Goal: Check status: Check status

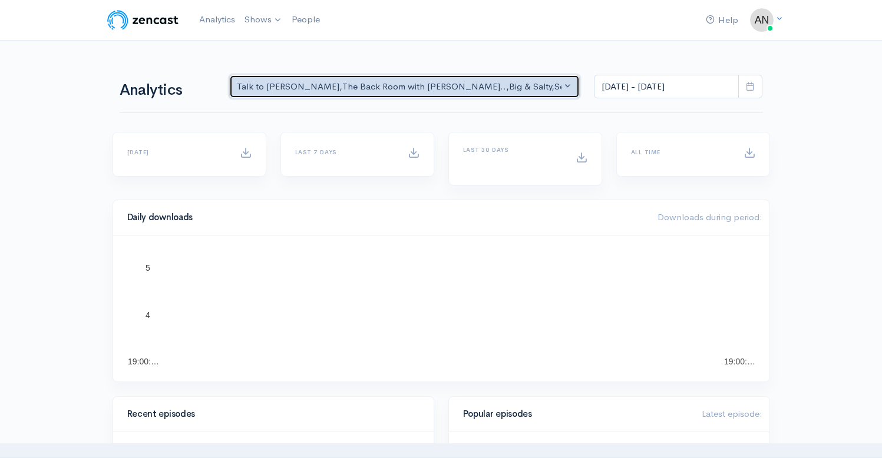
click at [456, 88] on div "Talk to [PERSON_NAME] , The Back Room with [PERSON_NAME].. , Big & Salty , Seri…" at bounding box center [399, 87] width 325 height 14
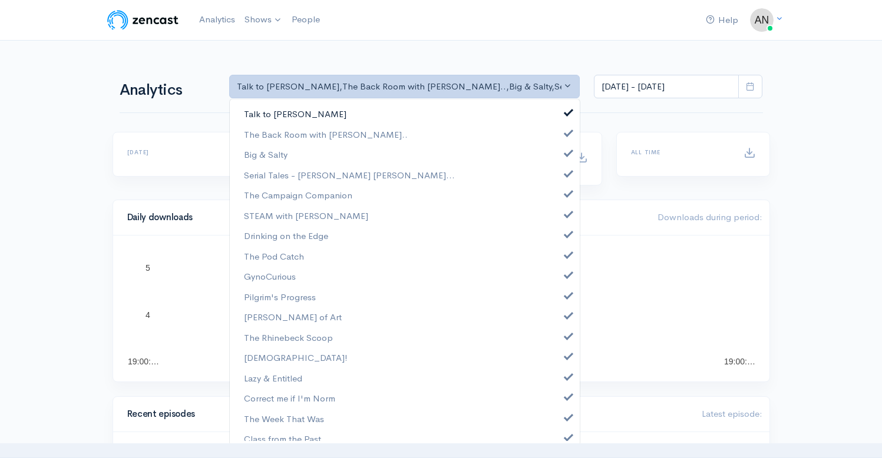
click at [553, 115] on link "Talk to [PERSON_NAME]" at bounding box center [405, 114] width 350 height 21
select select "10316"
click at [566, 156] on span at bounding box center [568, 151] width 5 height 9
click at [560, 180] on link "Serial Tales - [PERSON_NAME] [PERSON_NAME]..." at bounding box center [405, 175] width 350 height 21
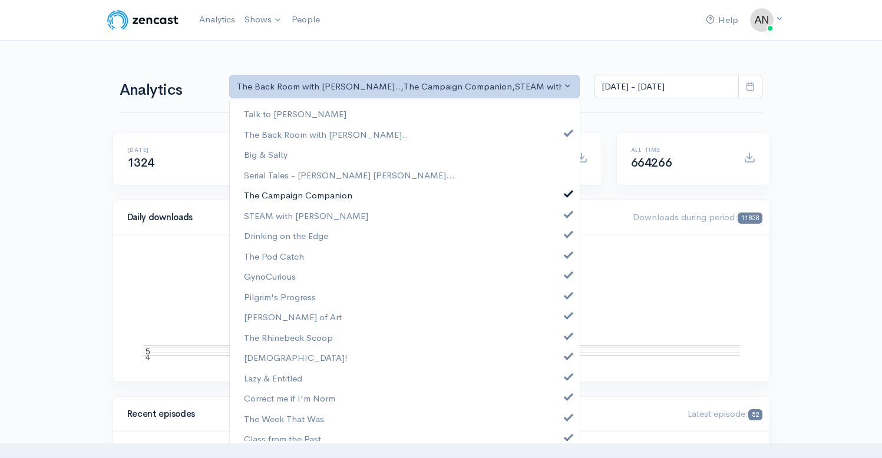
click at [559, 198] on link "The Campaign Companion" at bounding box center [405, 195] width 350 height 21
click at [559, 217] on link "STEAM with [PERSON_NAME]" at bounding box center [405, 216] width 350 height 21
click at [559, 239] on link "Drinking on the Edge" at bounding box center [405, 236] width 350 height 21
click at [566, 252] on span at bounding box center [568, 253] width 5 height 9
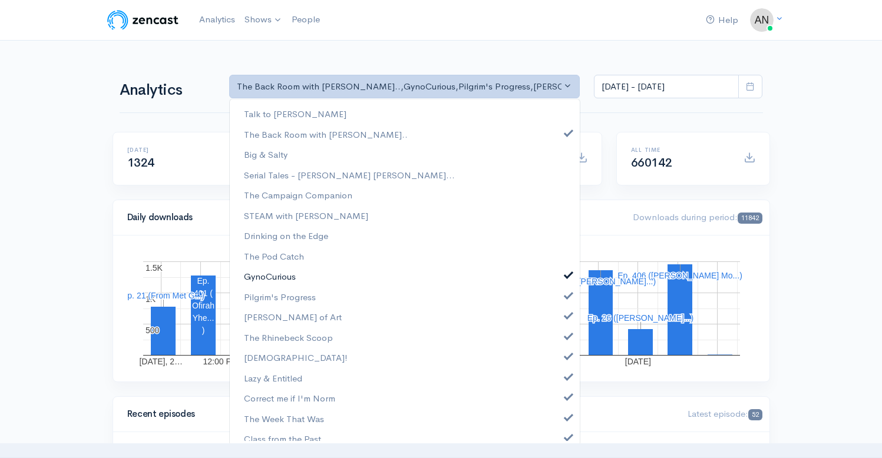
click at [566, 272] on span at bounding box center [568, 273] width 5 height 9
click at [566, 298] on span at bounding box center [568, 294] width 5 height 9
click at [566, 315] on span at bounding box center [568, 314] width 5 height 9
click at [566, 339] on span at bounding box center [568, 335] width 5 height 9
click at [559, 364] on link "[DEMOGRAPHIC_DATA]!" at bounding box center [405, 358] width 350 height 21
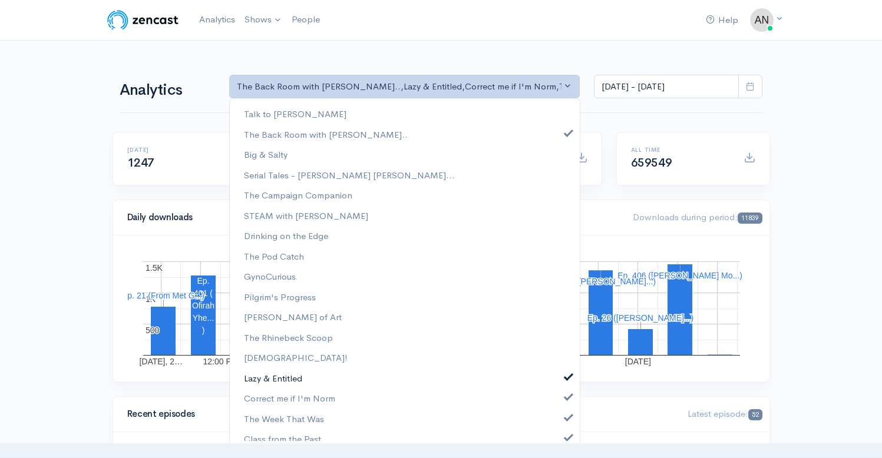
click at [559, 382] on link "Lazy & Entitled" at bounding box center [405, 378] width 350 height 21
click at [566, 397] on span at bounding box center [568, 395] width 5 height 9
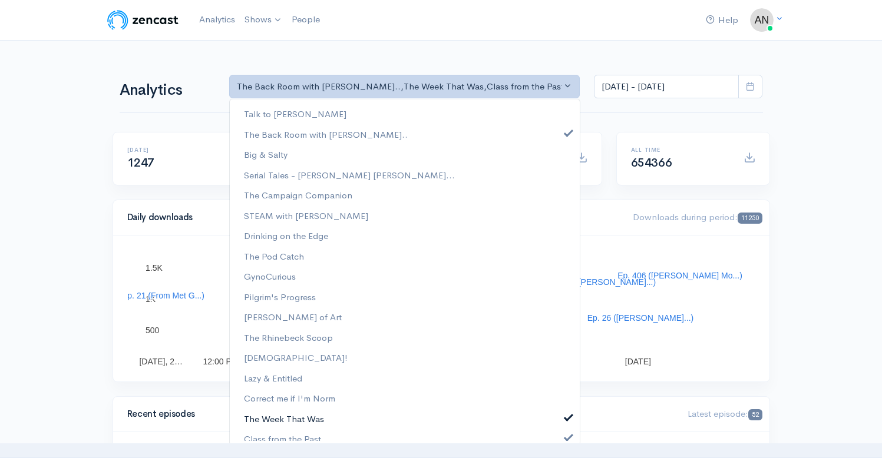
click at [559, 412] on link "The Week That Was" at bounding box center [405, 419] width 350 height 21
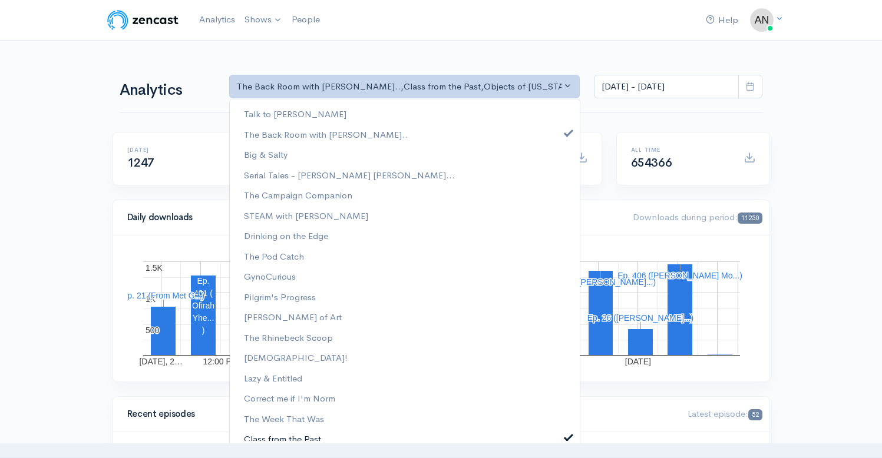
click at [566, 435] on span at bounding box center [568, 436] width 5 height 9
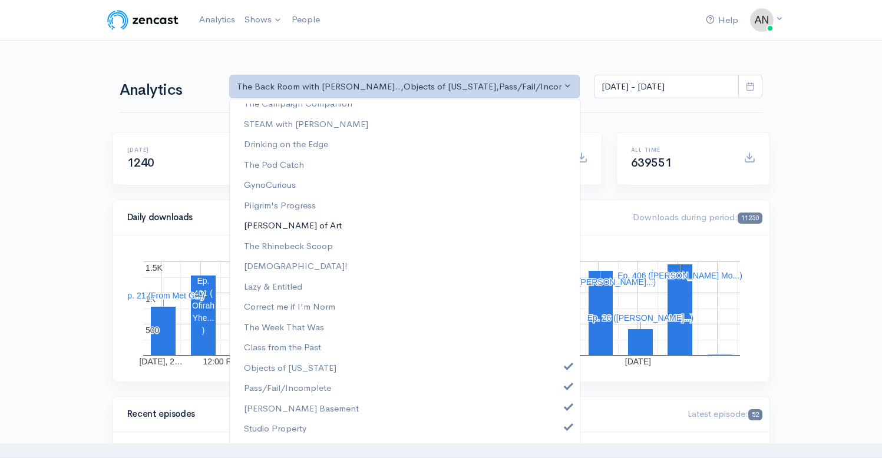
scroll to position [151, 0]
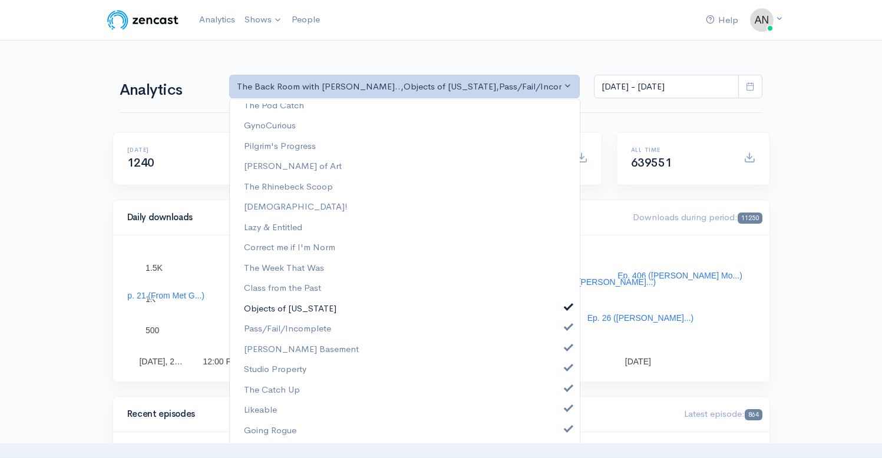
click at [566, 303] on span at bounding box center [568, 306] width 5 height 9
click at [562, 333] on link "Pass/Fail/Incomplete" at bounding box center [405, 329] width 350 height 21
click at [566, 346] on span at bounding box center [568, 346] width 5 height 9
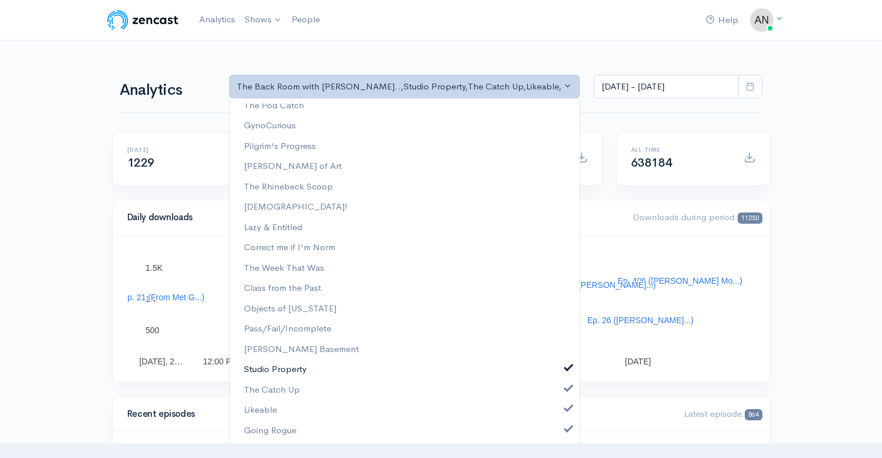
click at [566, 364] on span at bounding box center [568, 366] width 5 height 9
click at [566, 391] on span at bounding box center [568, 387] width 5 height 9
click at [560, 415] on link "Likeable" at bounding box center [405, 410] width 350 height 21
click at [566, 427] on span at bounding box center [568, 428] width 5 height 9
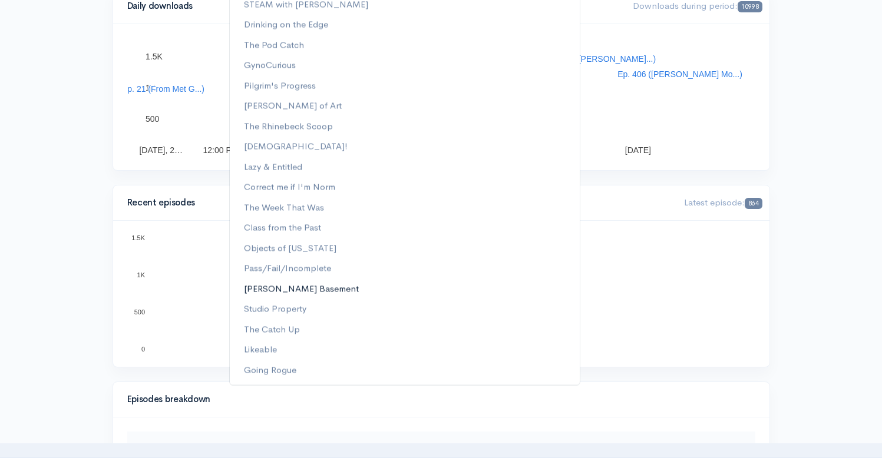
scroll to position [0, 0]
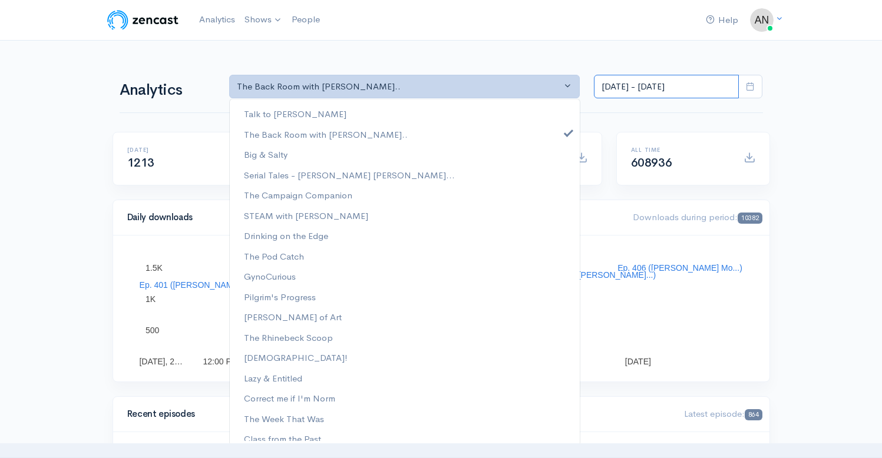
click at [649, 94] on input "[DATE] - [DATE]" at bounding box center [666, 87] width 145 height 24
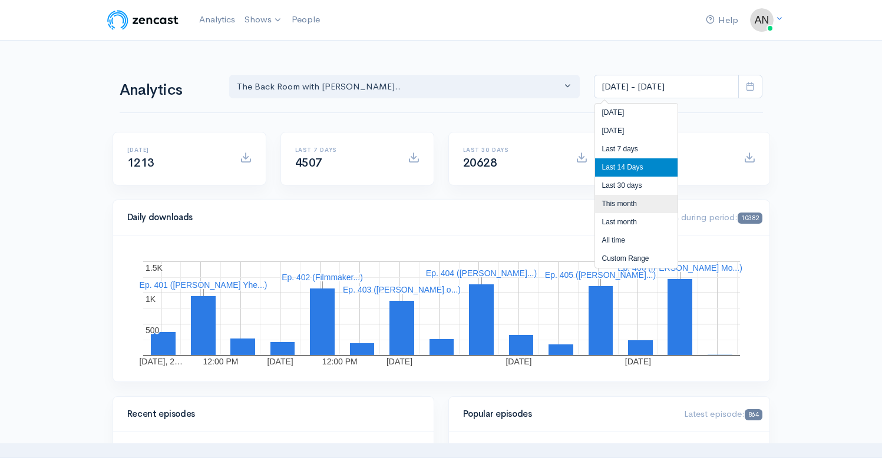
click at [622, 203] on li "This month" at bounding box center [636, 204] width 82 height 18
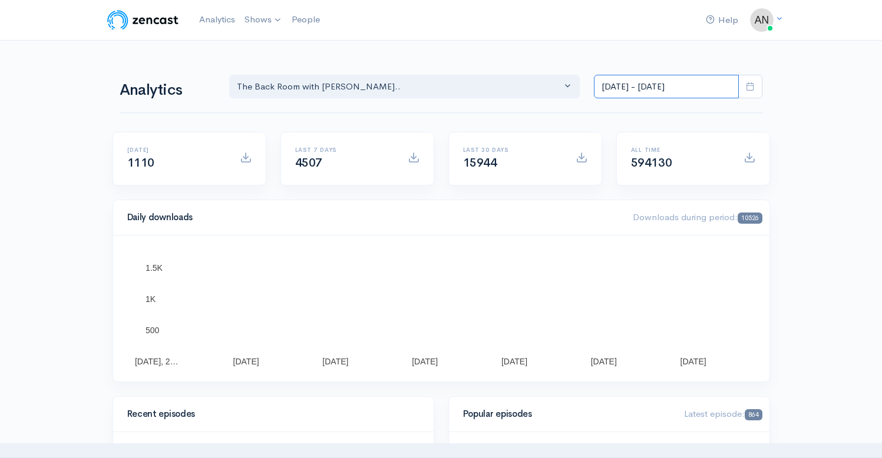
click at [637, 76] on input "[DATE] - [DATE]" at bounding box center [666, 87] width 145 height 24
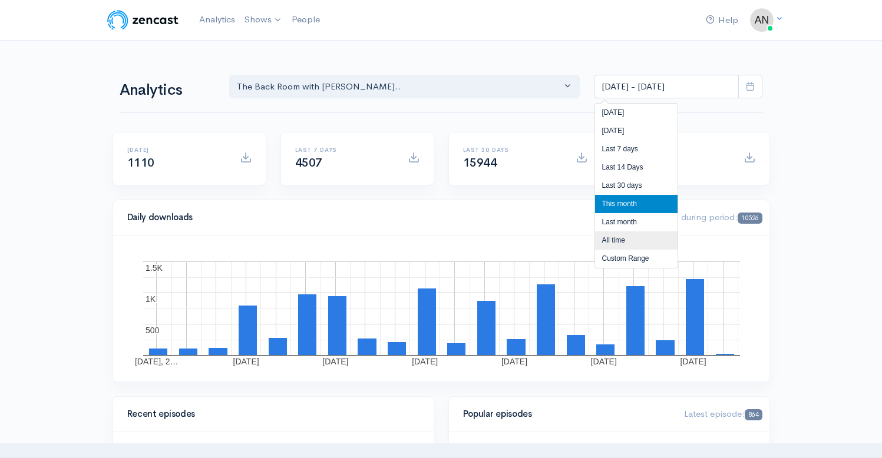
click at [612, 237] on li "All time" at bounding box center [636, 241] width 82 height 18
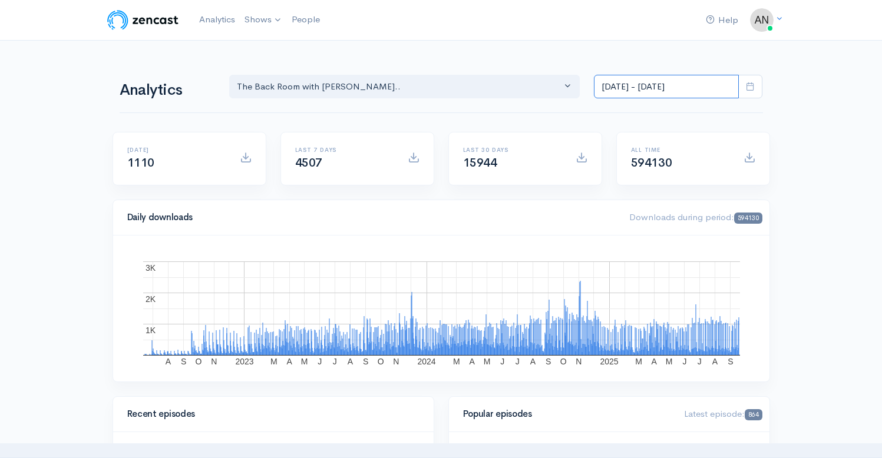
click at [647, 93] on input "[DATE] - [DATE]" at bounding box center [666, 87] width 145 height 24
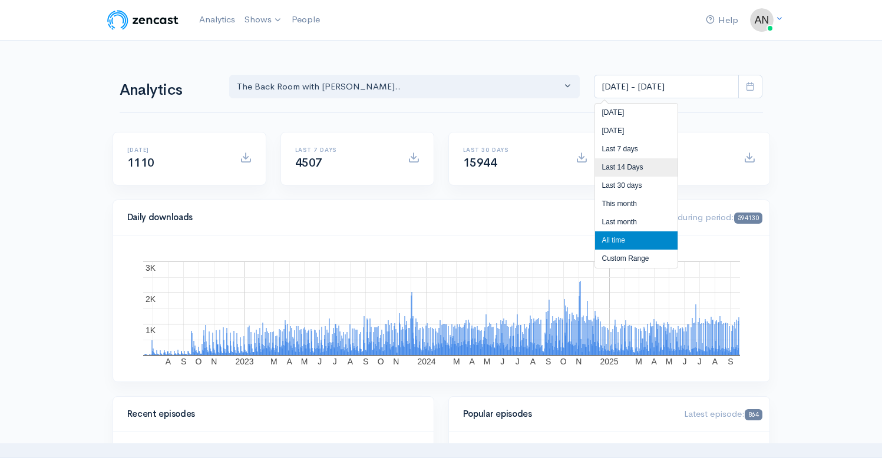
click at [610, 161] on li "Last 14 Days" at bounding box center [636, 168] width 82 height 18
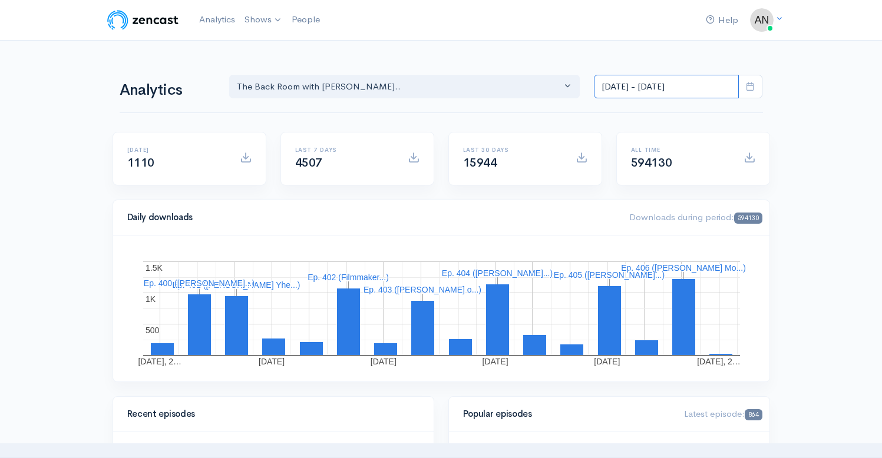
click at [647, 84] on input "[DATE] - [DATE]" at bounding box center [666, 87] width 145 height 24
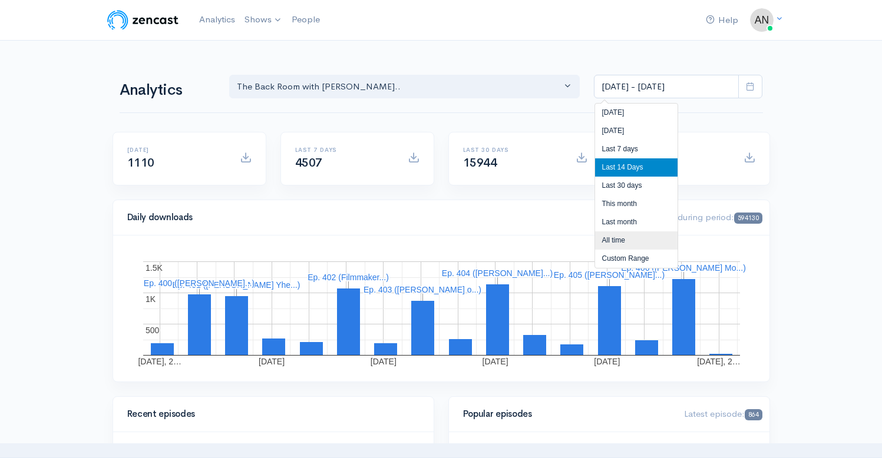
click at [618, 239] on li "All time" at bounding box center [636, 241] width 82 height 18
type input "[DATE] - [DATE]"
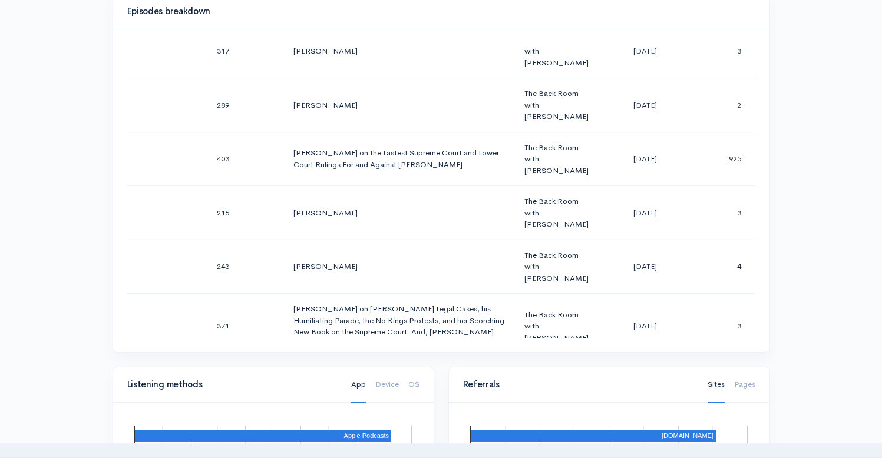
scroll to position [16770, 0]
